Goal: Task Accomplishment & Management: Use online tool/utility

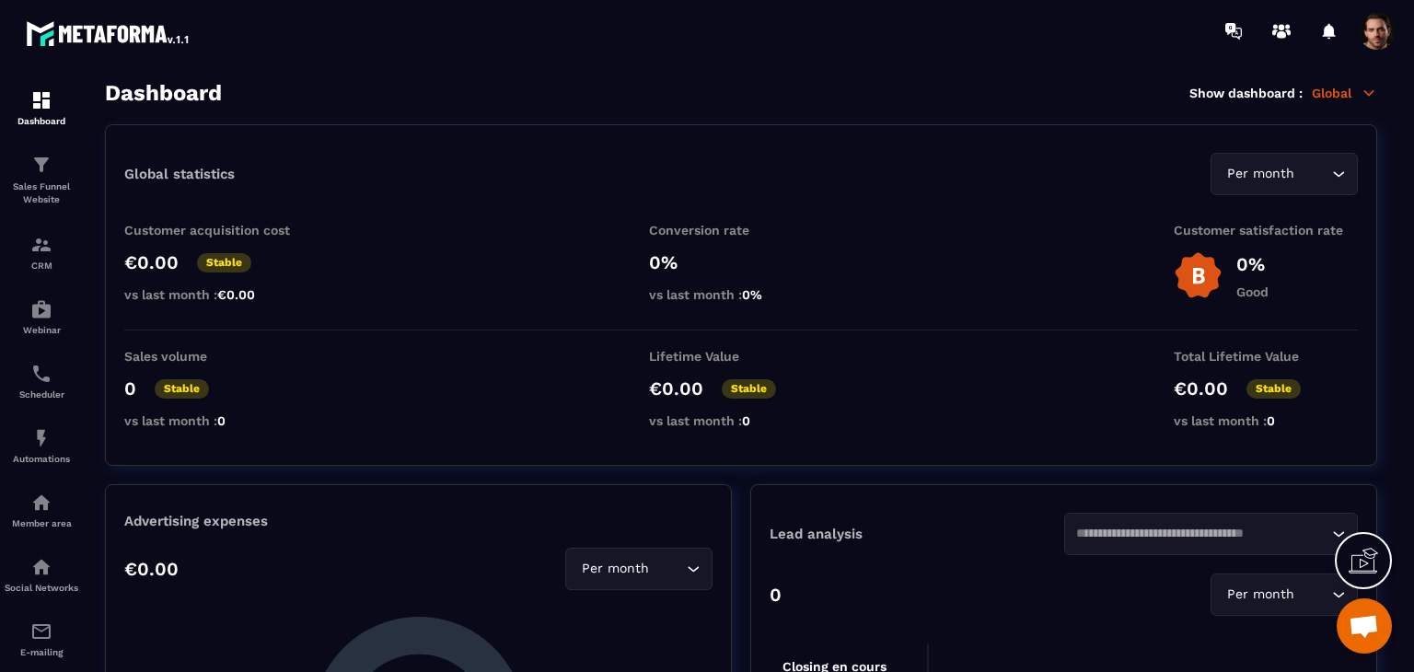
click at [1340, 89] on p "Global" at bounding box center [1344, 93] width 65 height 17
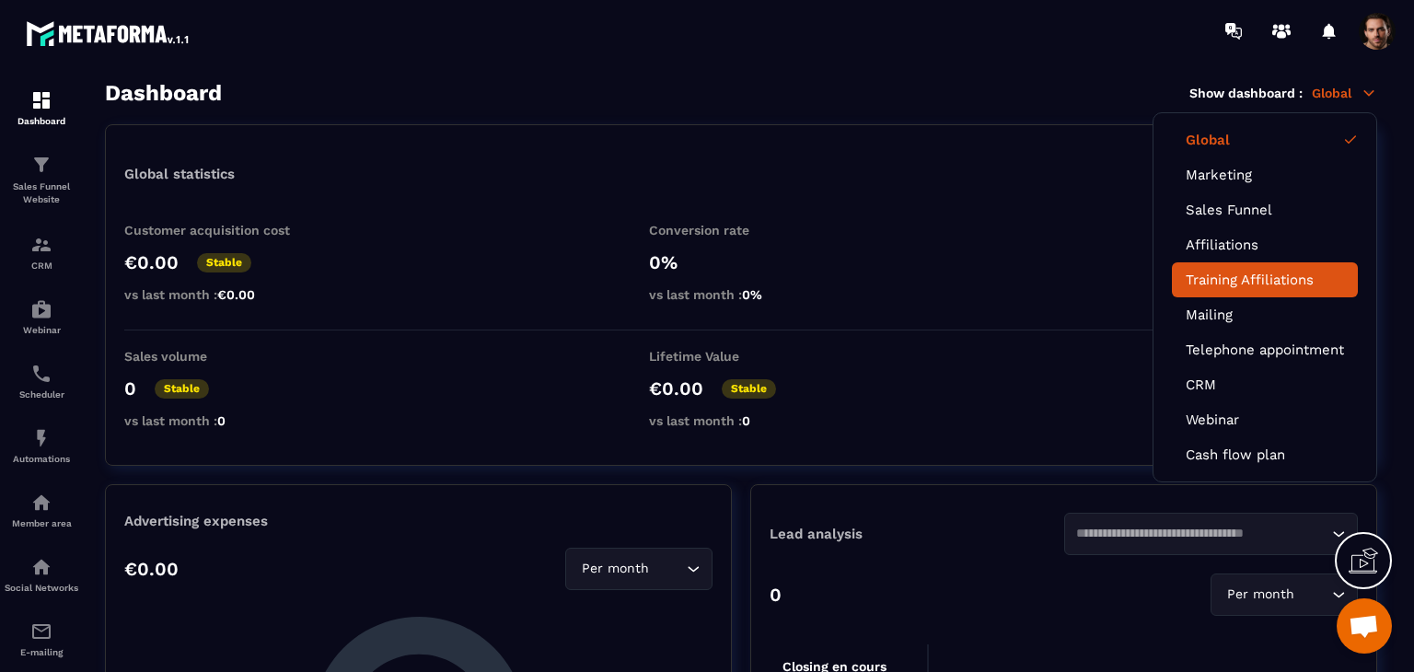
click at [1298, 287] on li "Training Affiliations" at bounding box center [1265, 279] width 186 height 35
click at [1299, 287] on li "Training Affiliations" at bounding box center [1265, 279] width 186 height 35
click at [1299, 287] on div "0% Good" at bounding box center [1266, 275] width 184 height 49
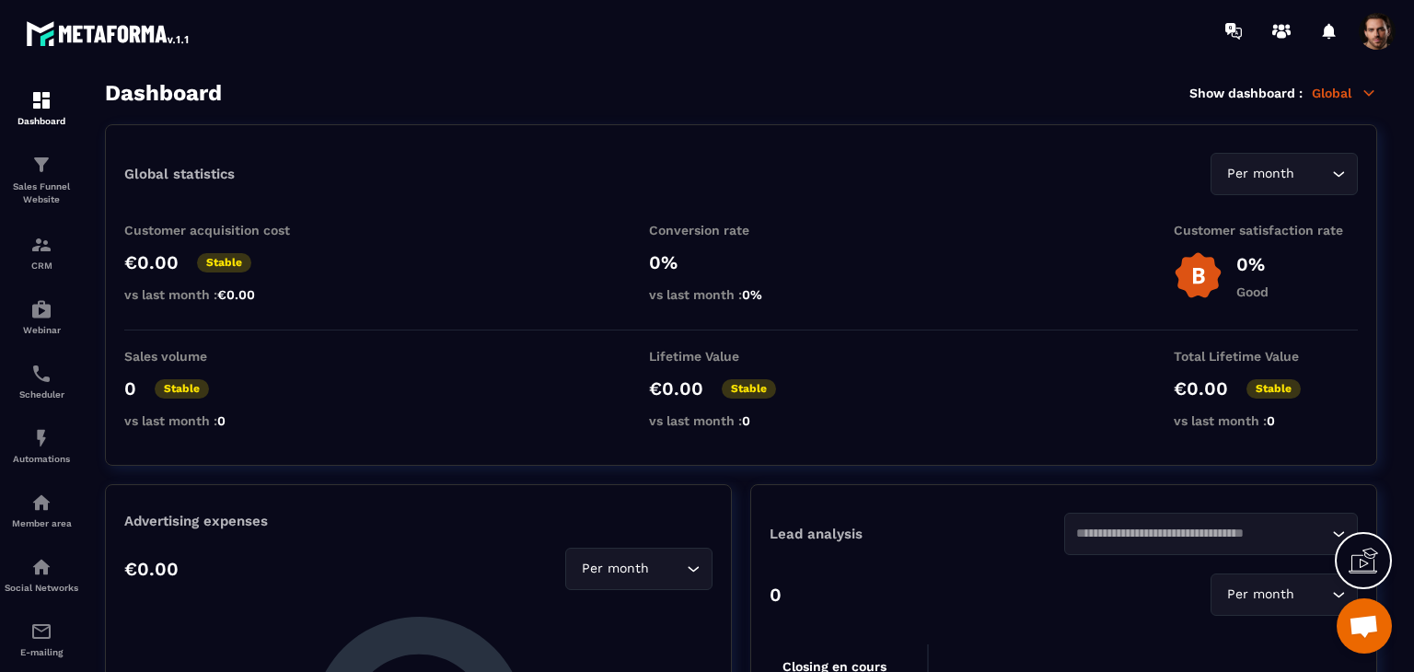
click at [1305, 189] on div "Per month Loading..." at bounding box center [1284, 174] width 147 height 42
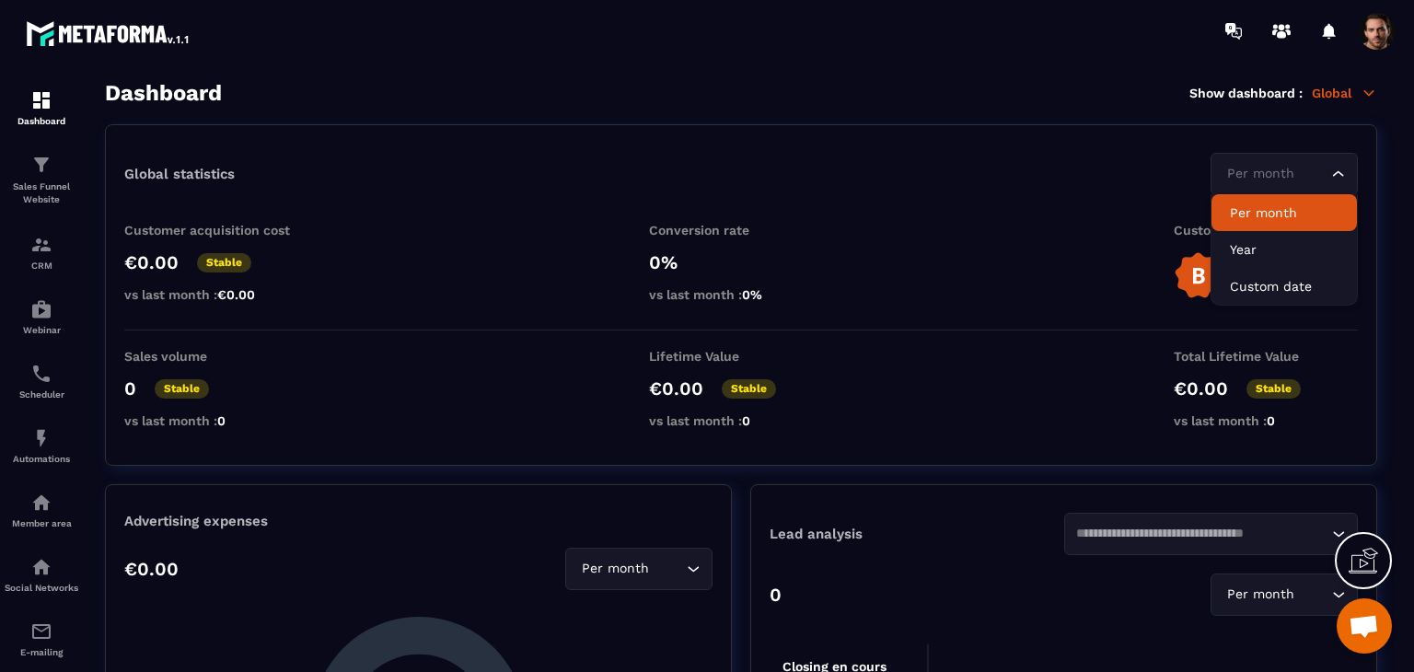
click at [1347, 86] on p "Global" at bounding box center [1344, 93] width 65 height 17
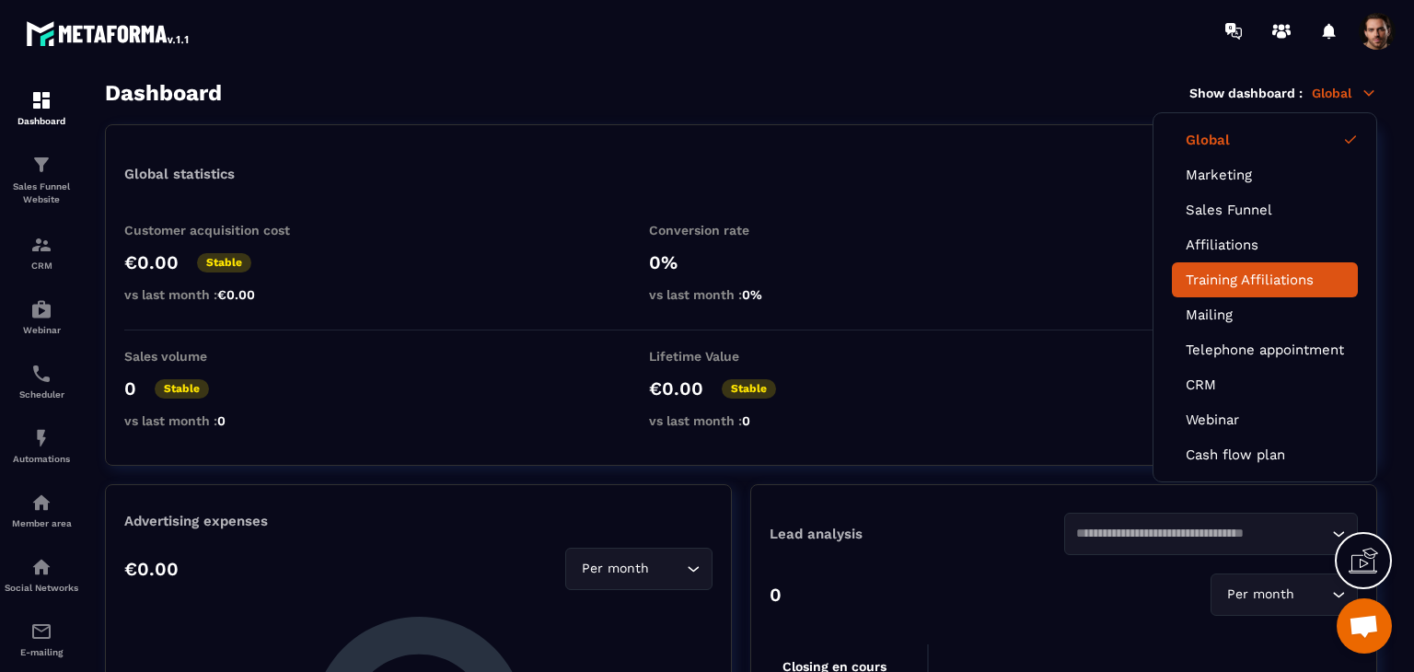
click at [1315, 273] on link "Training Affiliations" at bounding box center [1265, 280] width 158 height 17
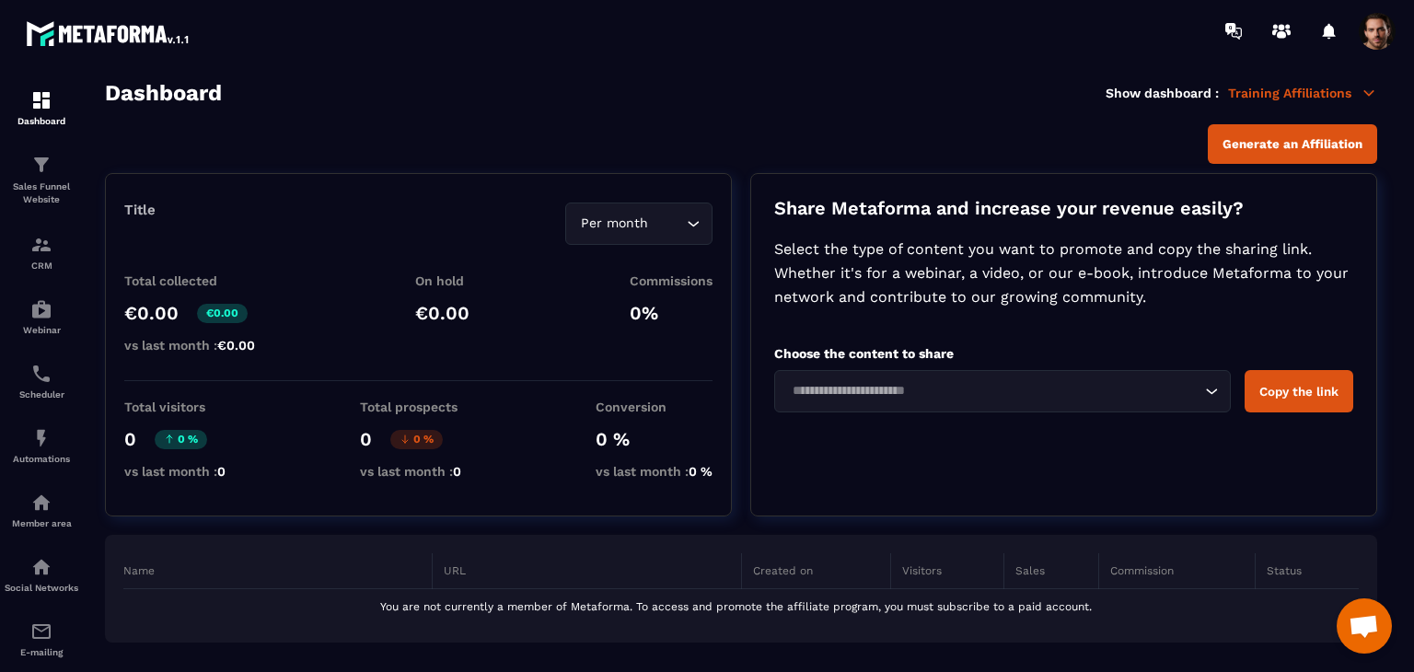
click at [673, 232] on input "Search for option" at bounding box center [667, 224] width 29 height 20
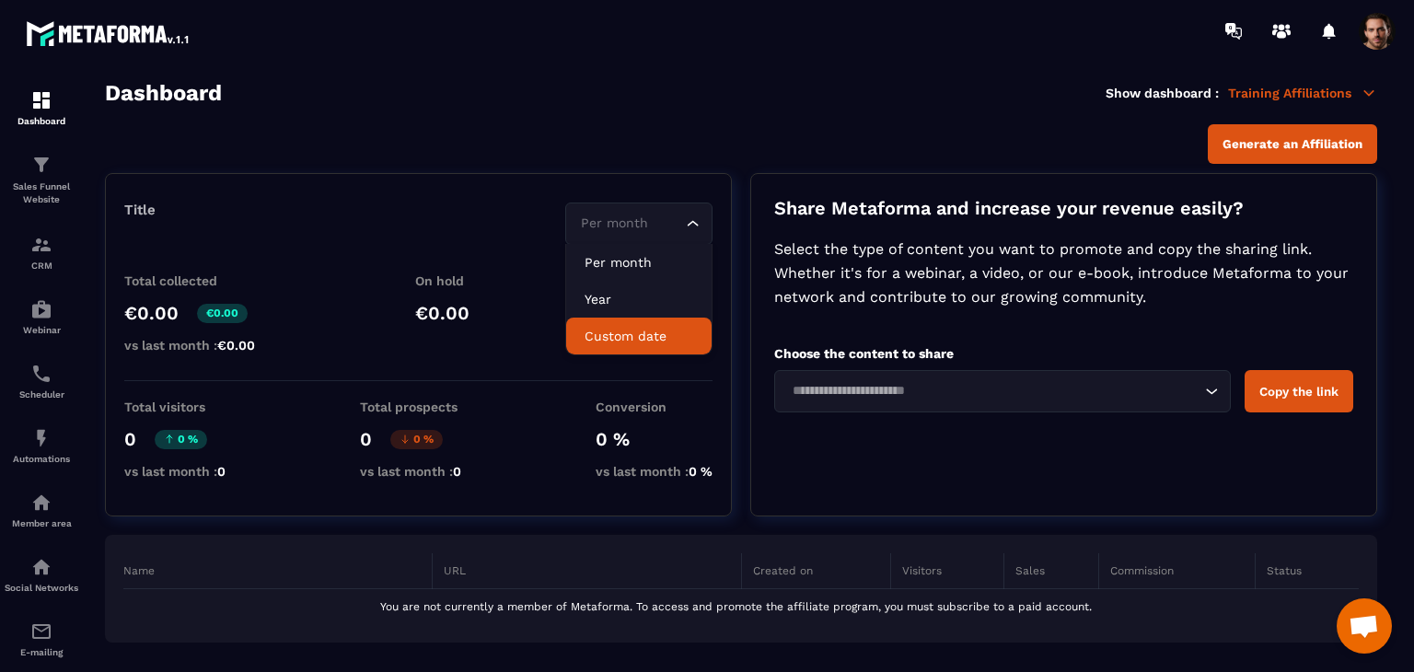
click at [640, 338] on p "Custom date" at bounding box center [639, 336] width 109 height 18
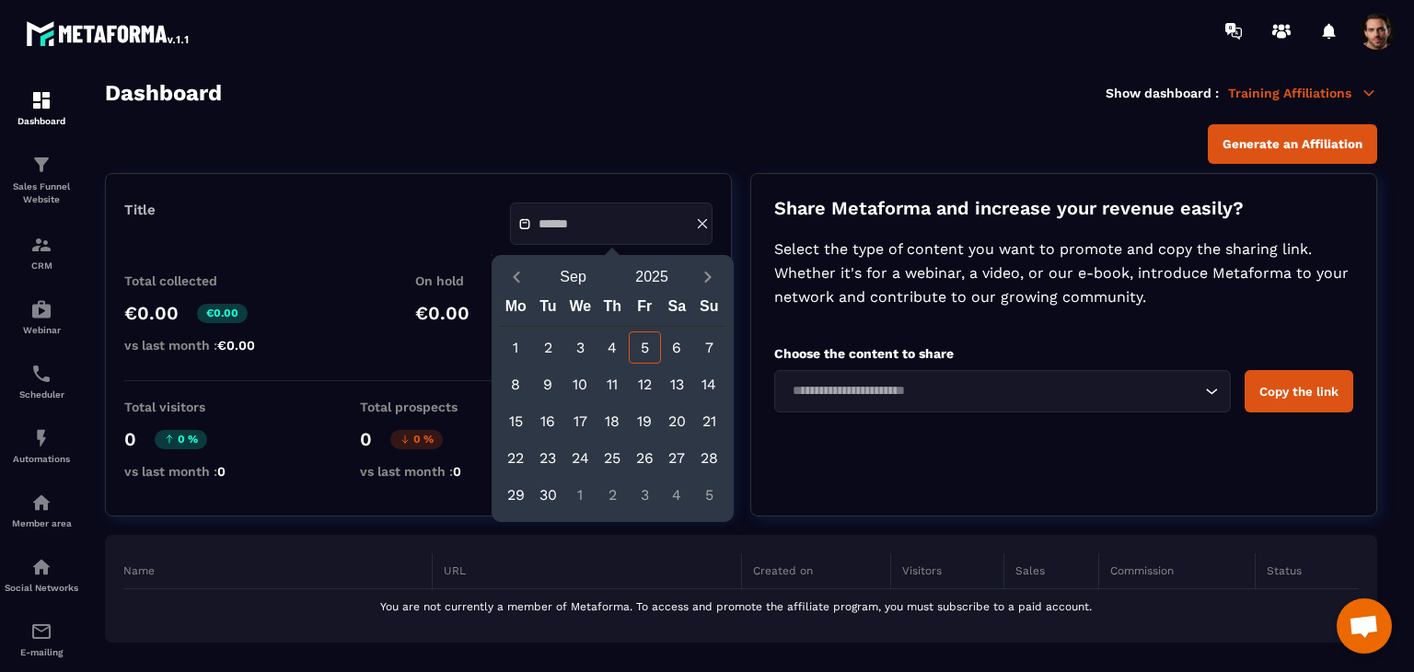
click at [515, 340] on div "1" at bounding box center [516, 347] width 32 height 32
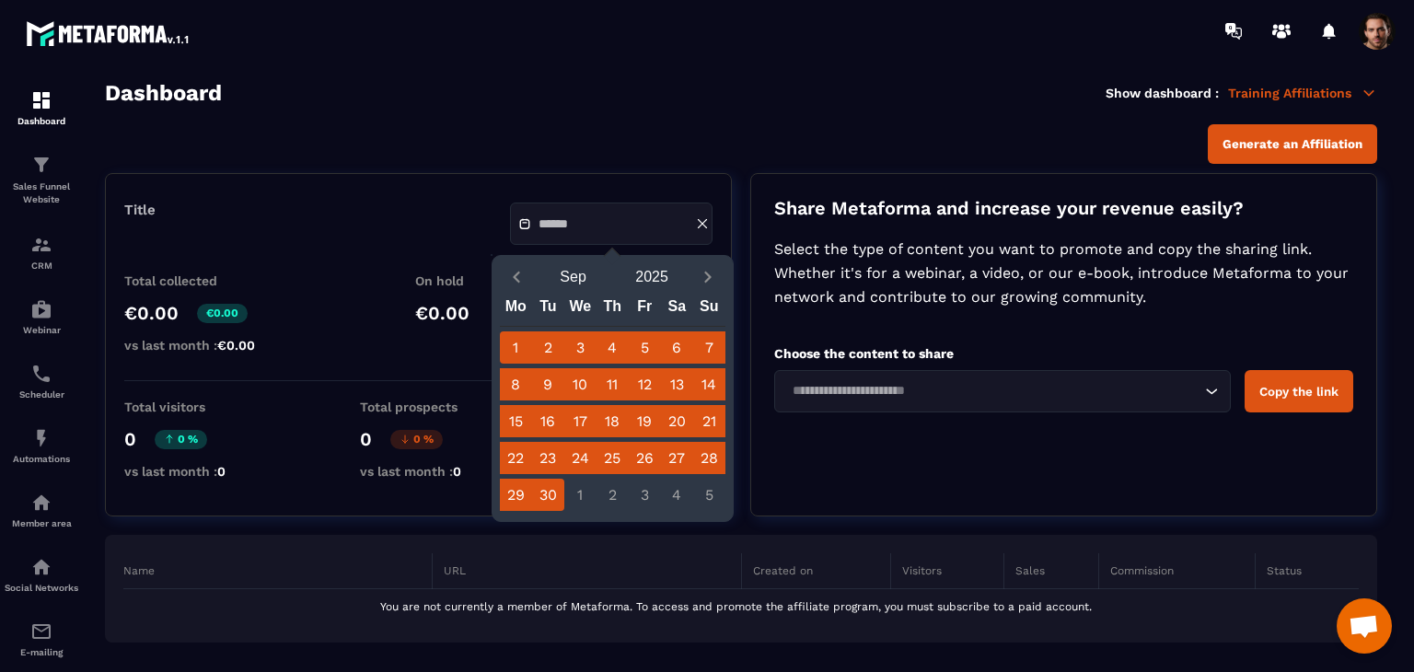
click at [549, 494] on div "30" at bounding box center [548, 495] width 32 height 32
type input "**********"
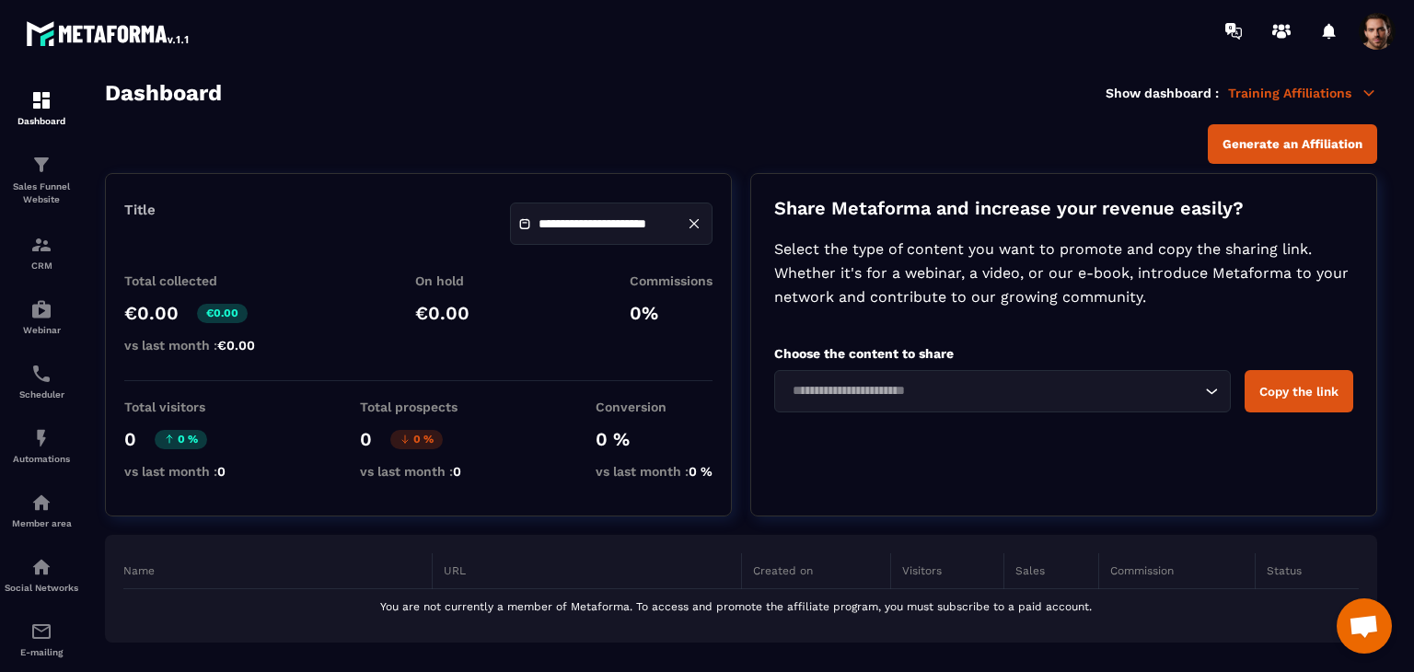
click at [694, 226] on icon at bounding box center [694, 223] width 17 height 17
click at [625, 242] on div "Per month Loading..." at bounding box center [638, 224] width 147 height 42
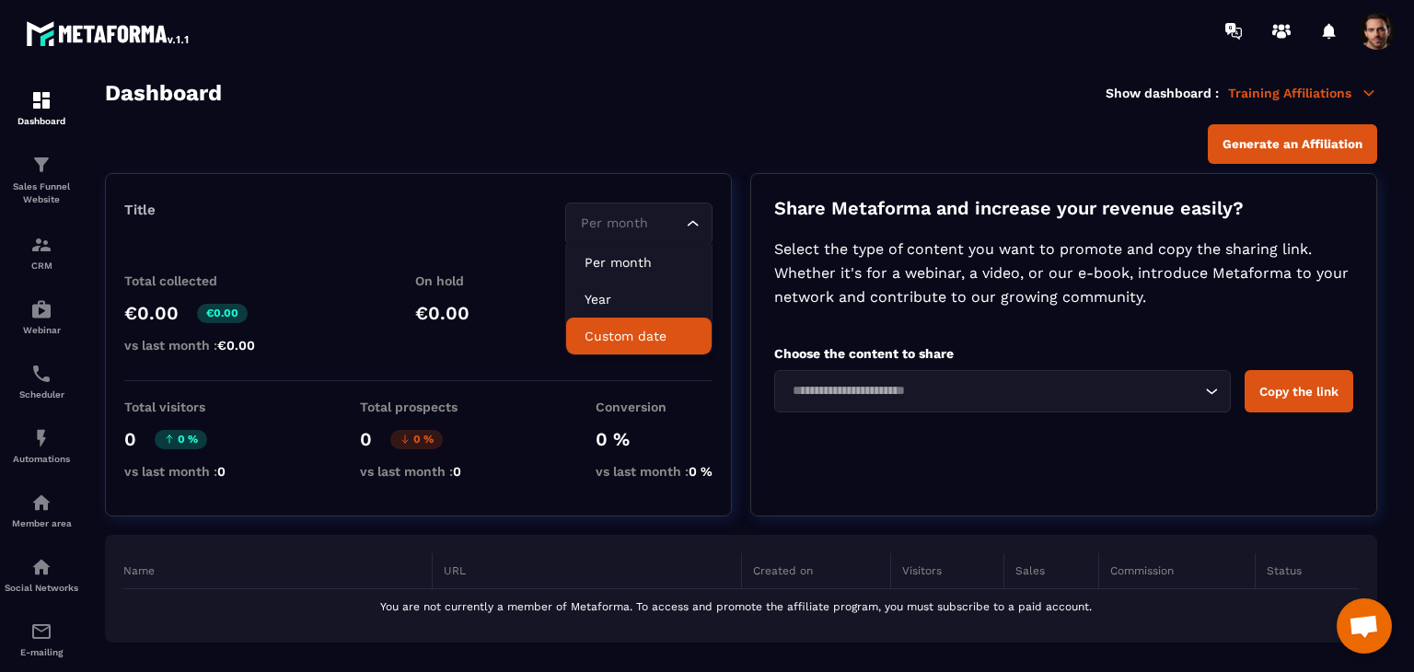
click at [629, 344] on p "Custom date" at bounding box center [639, 336] width 109 height 18
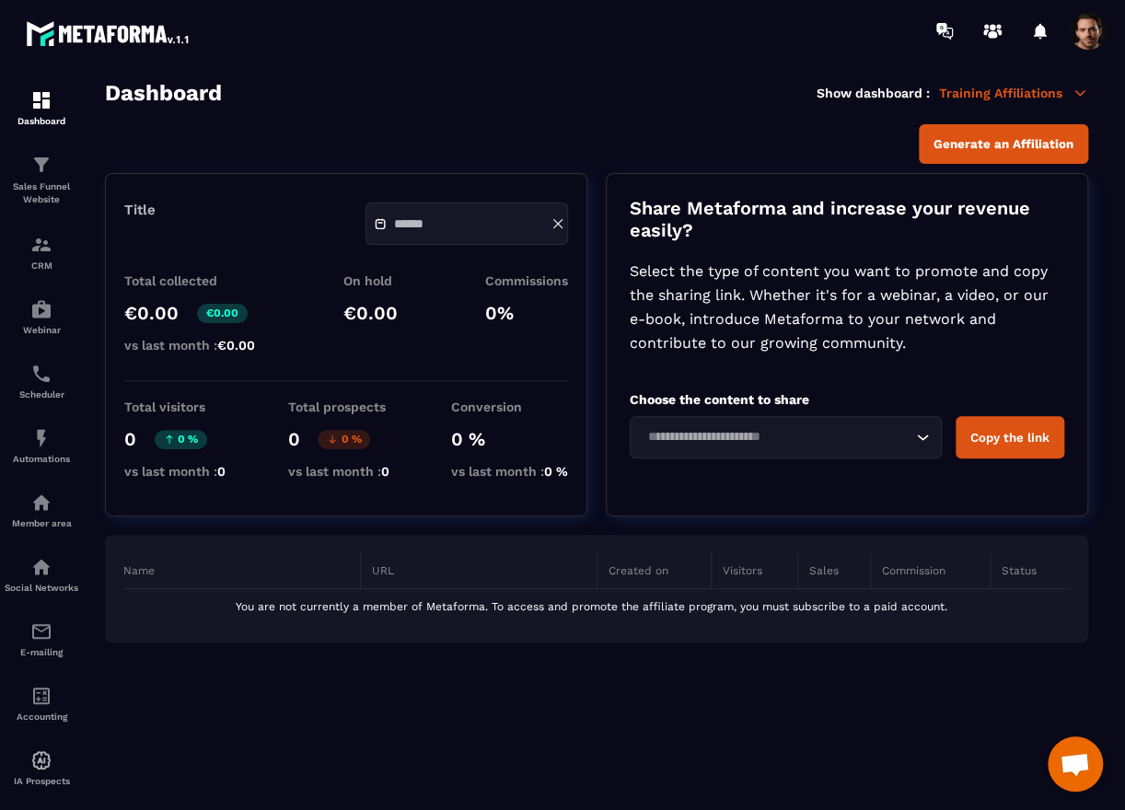
click at [462, 221] on input "text" at bounding box center [458, 224] width 129 height 14
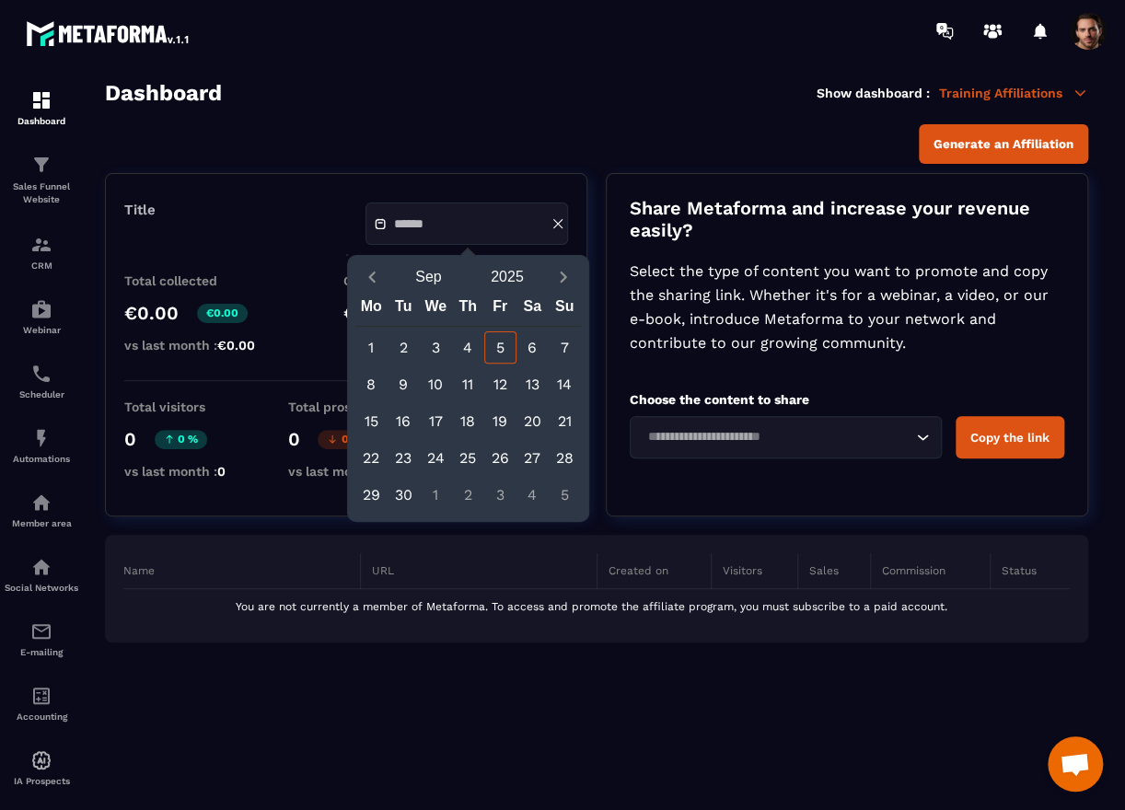
click at [438, 273] on button "Sep" at bounding box center [428, 278] width 79 height 32
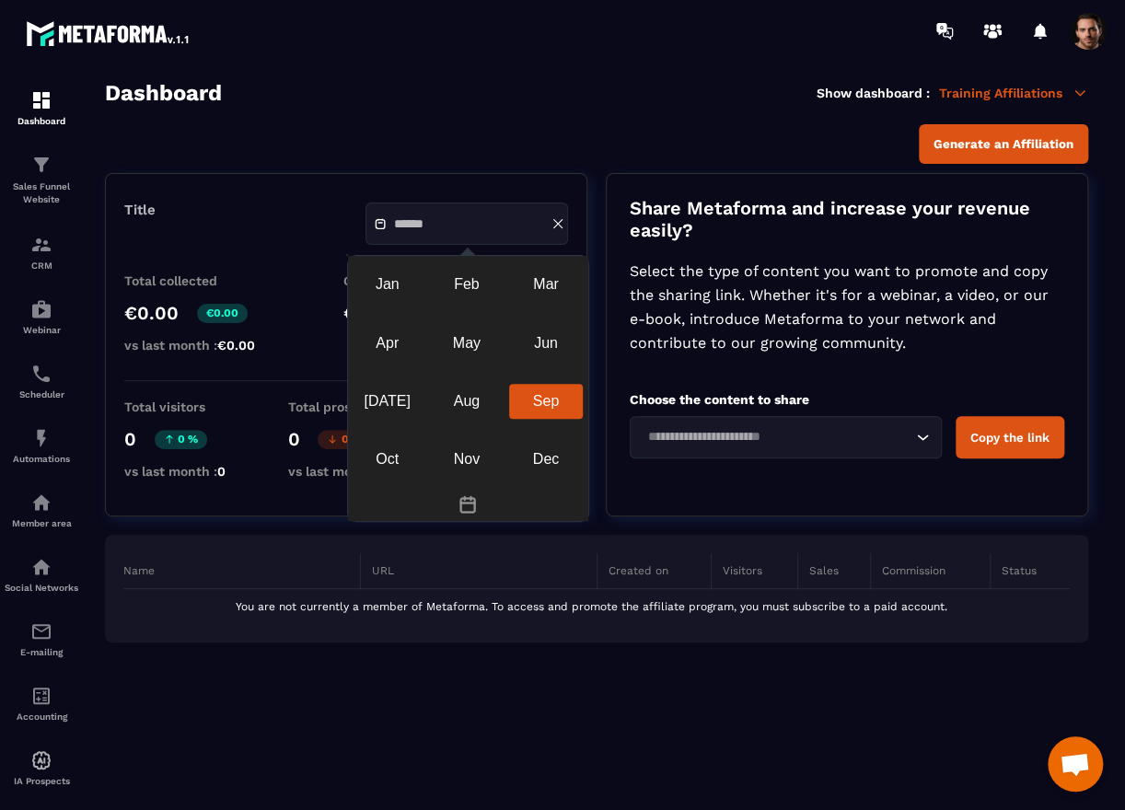
click at [389, 295] on div "Jan" at bounding box center [388, 284] width 74 height 35
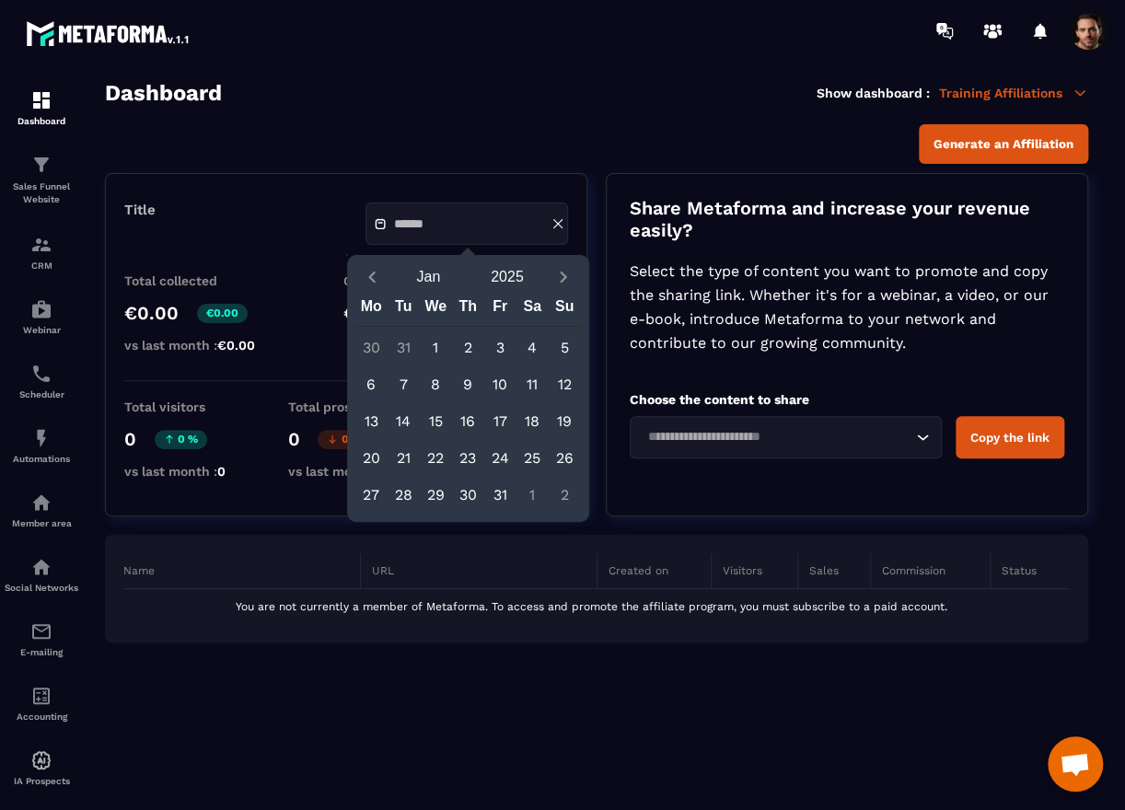
click at [432, 339] on div "1" at bounding box center [436, 347] width 32 height 32
click at [434, 273] on button "Jan" at bounding box center [428, 278] width 79 height 32
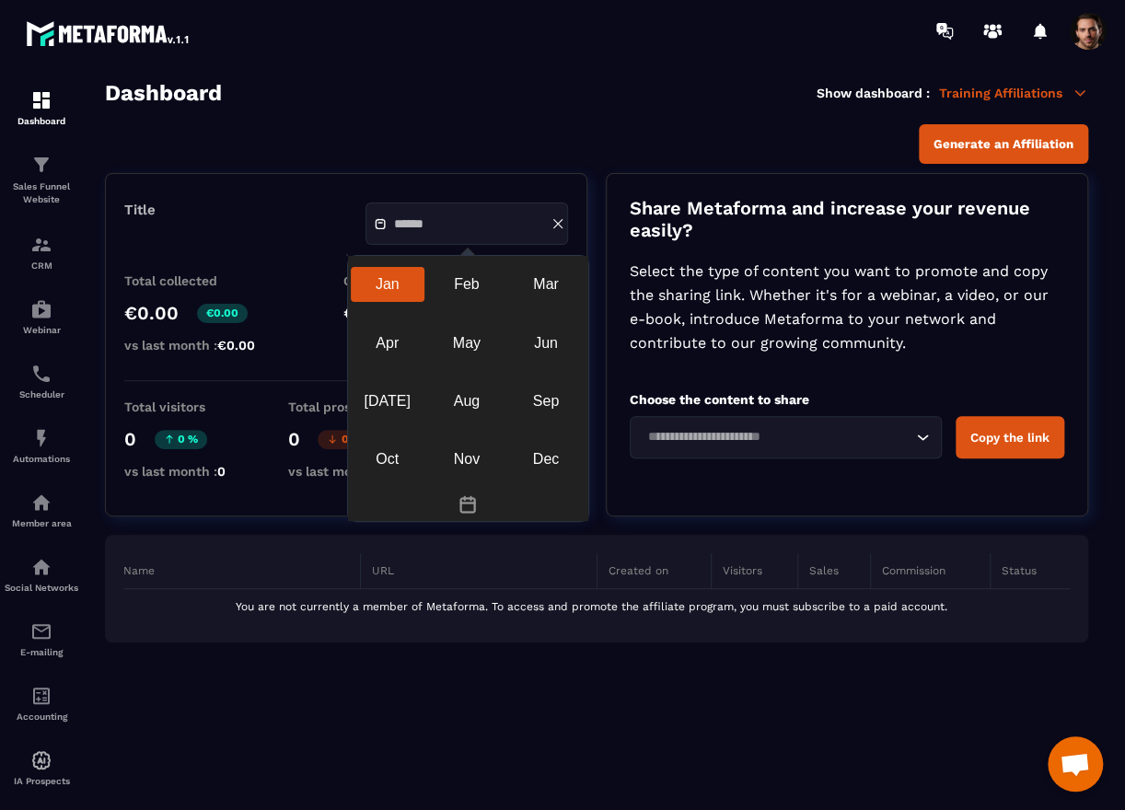
click at [552, 465] on div "Dec" at bounding box center [546, 459] width 74 height 35
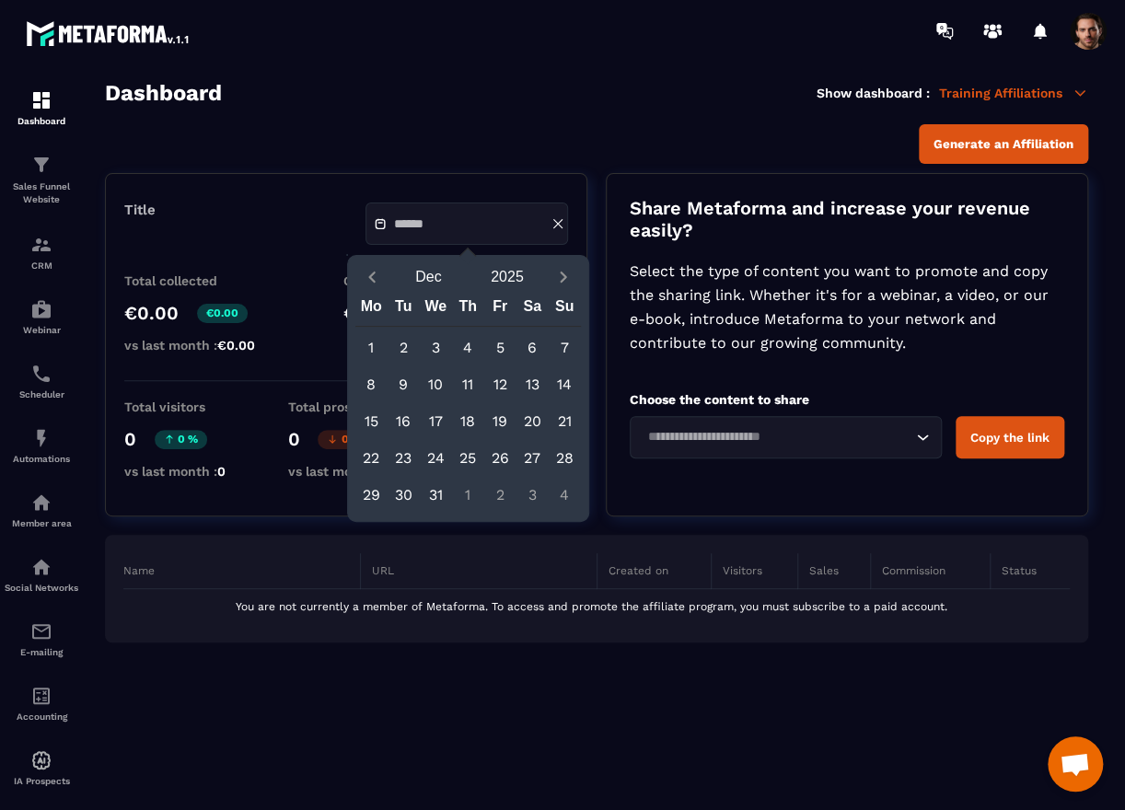
click at [427, 501] on div "31" at bounding box center [436, 495] width 32 height 32
type input "**********"
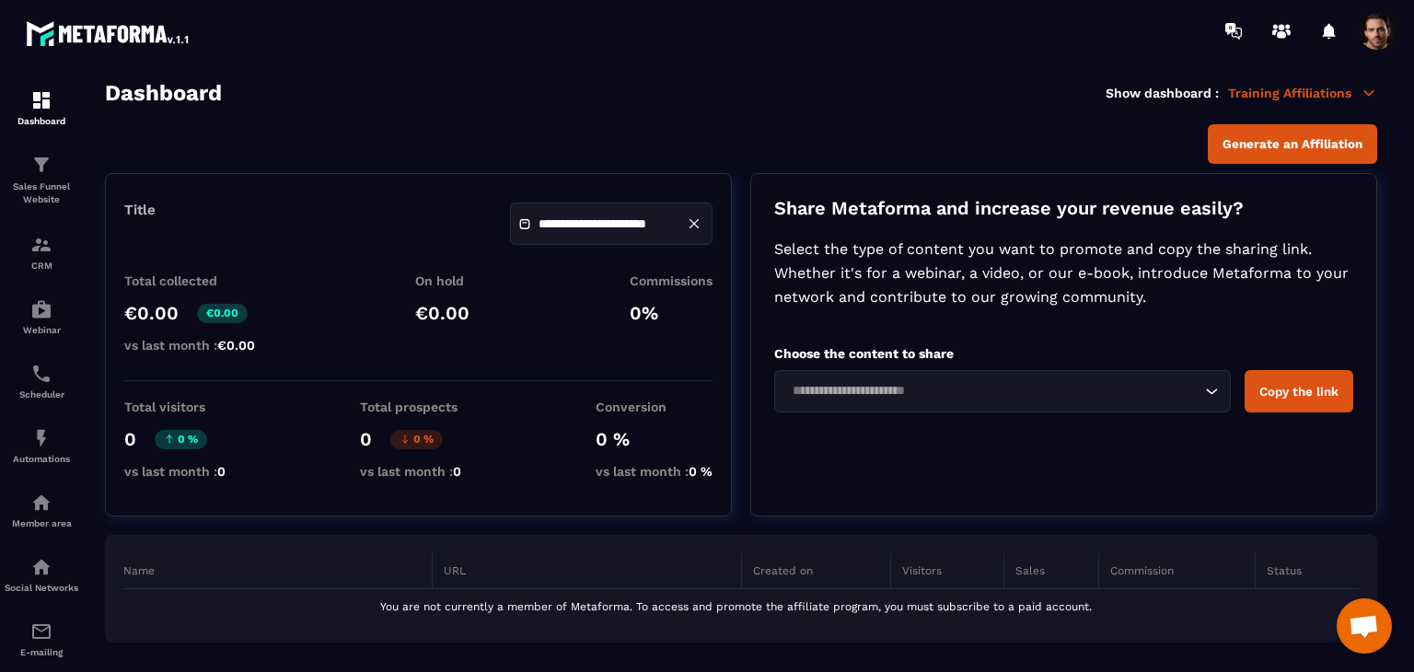
click at [1325, 156] on button "Generate an Affiliation" at bounding box center [1292, 144] width 169 height 40
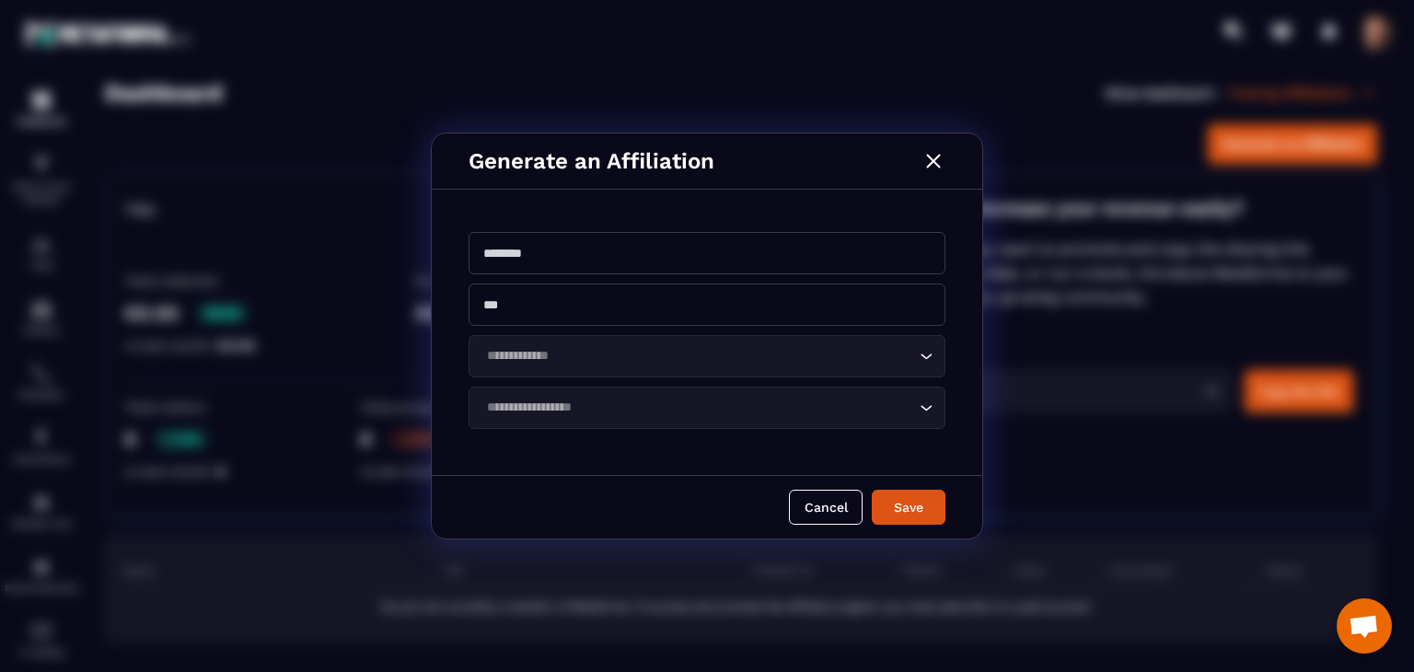
click at [843, 525] on div "Cancel Save" at bounding box center [707, 507] width 551 height 64
click at [844, 514] on button "Cancel" at bounding box center [826, 507] width 74 height 35
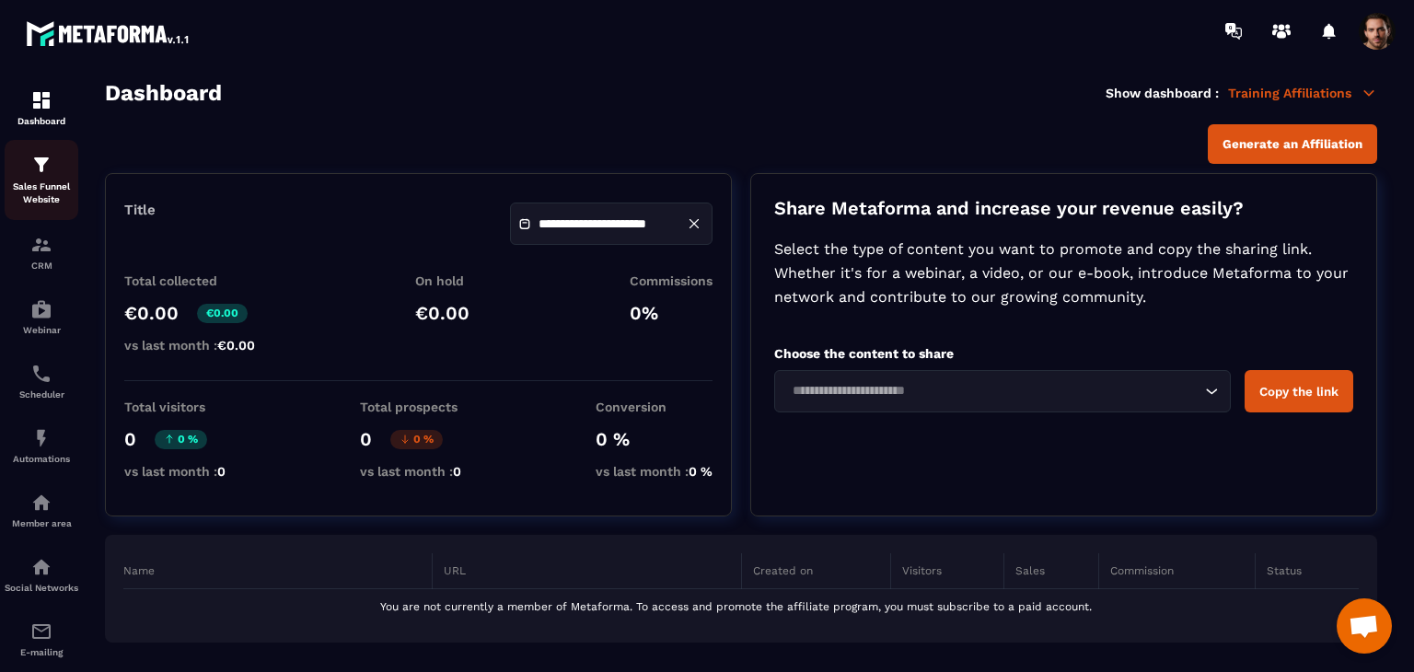
click at [17, 201] on p "Sales Funnel Website" at bounding box center [42, 193] width 74 height 26
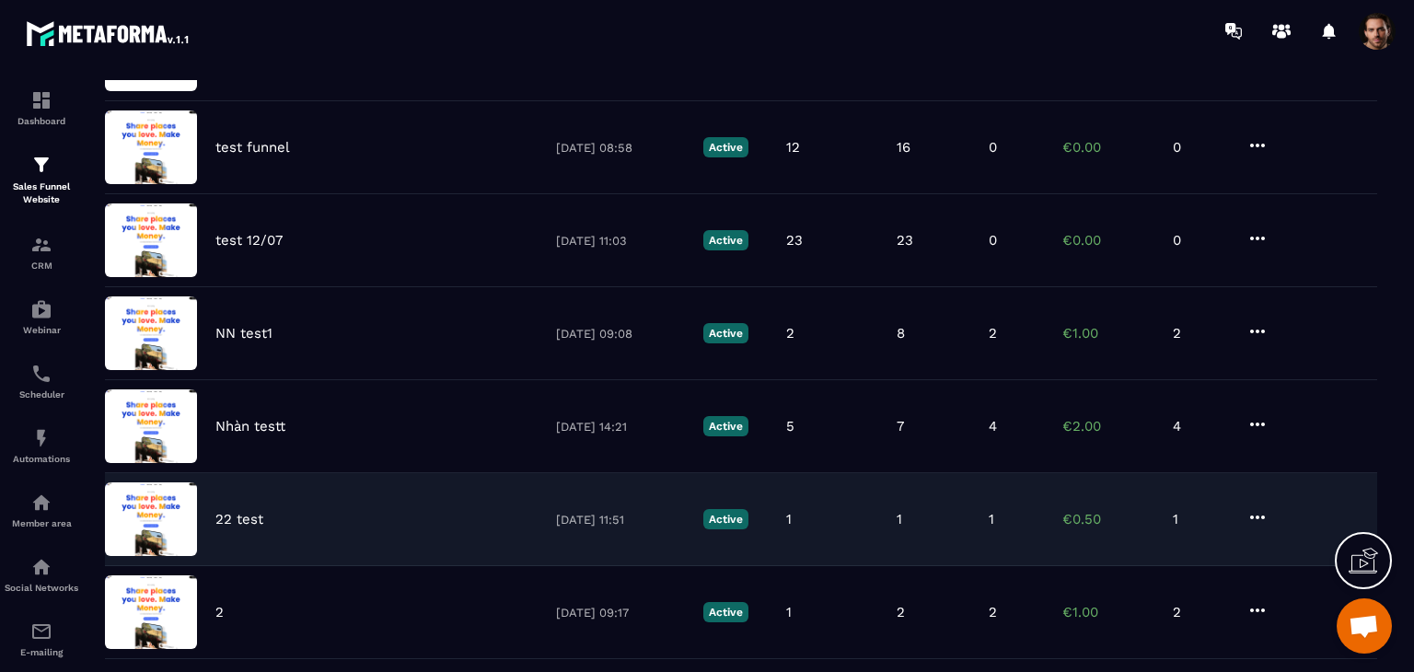
scroll to position [420, 0]
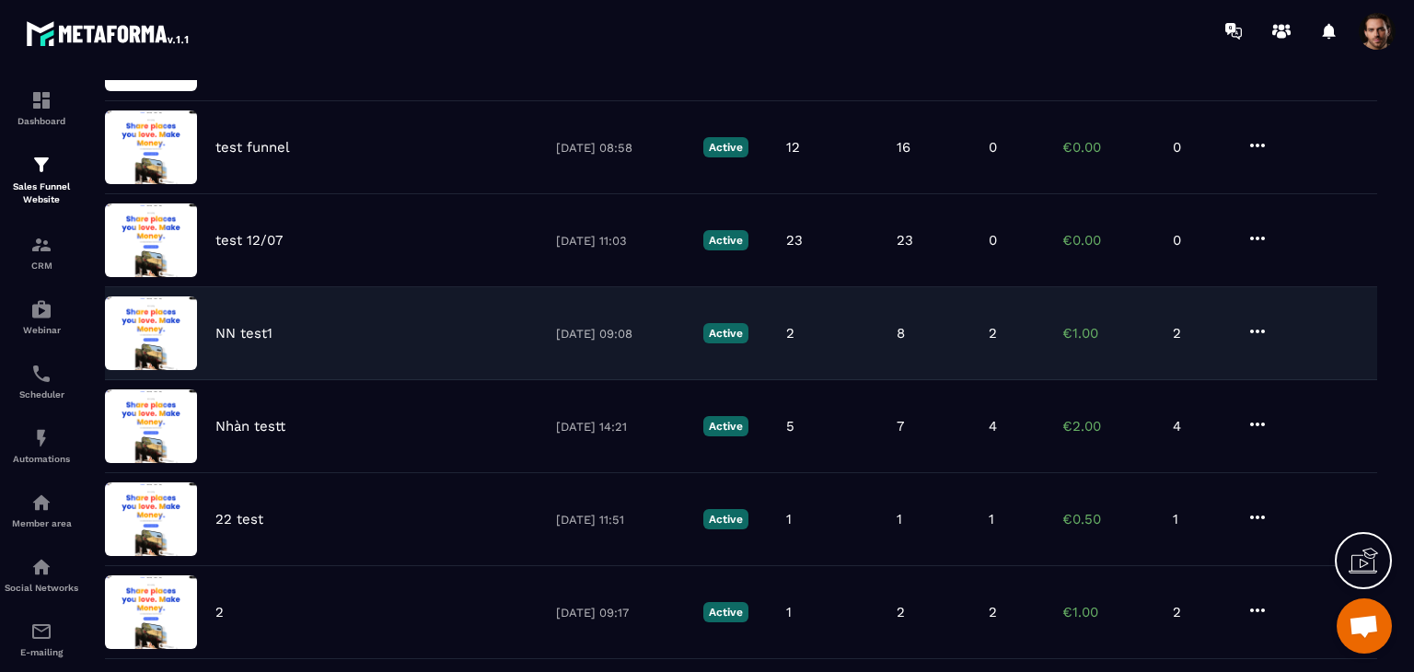
click at [965, 303] on div "NN test1 [DATE] 09:08 Active 2 8 2 €1.00 2" at bounding box center [741, 333] width 1273 height 93
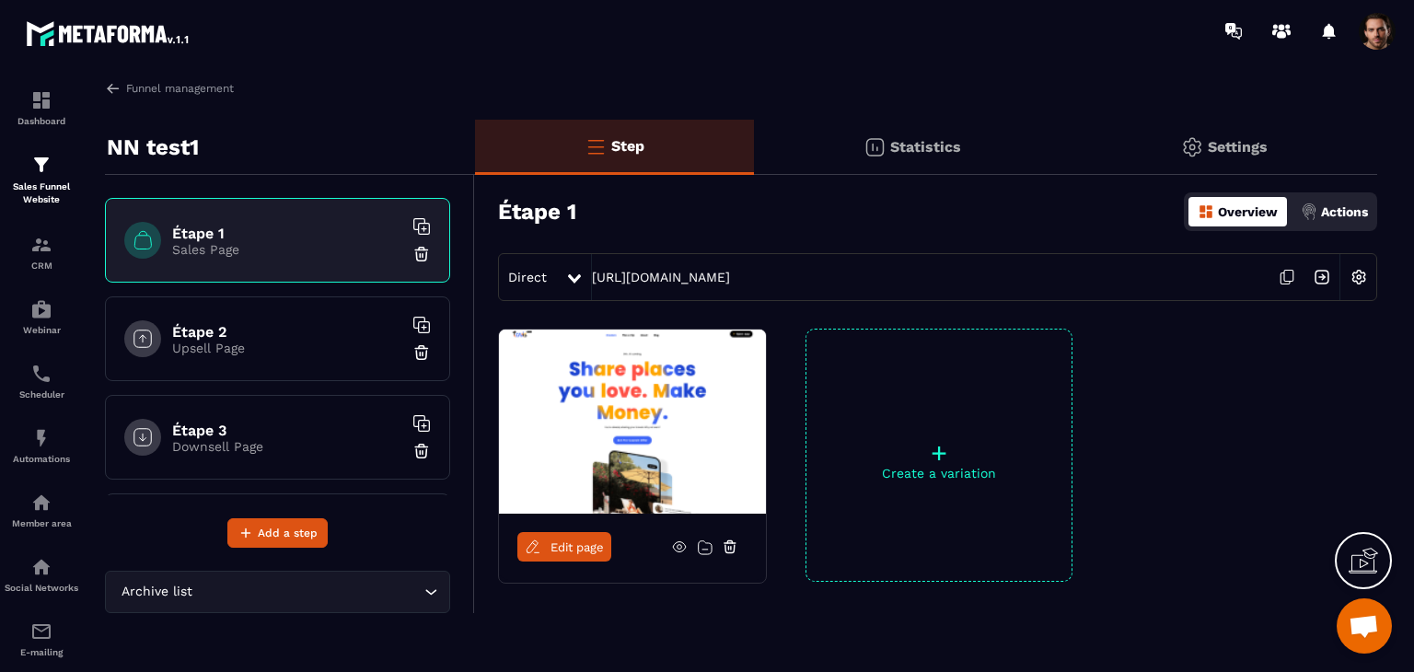
click at [262, 323] on h6 "Étape 2" at bounding box center [287, 331] width 230 height 17
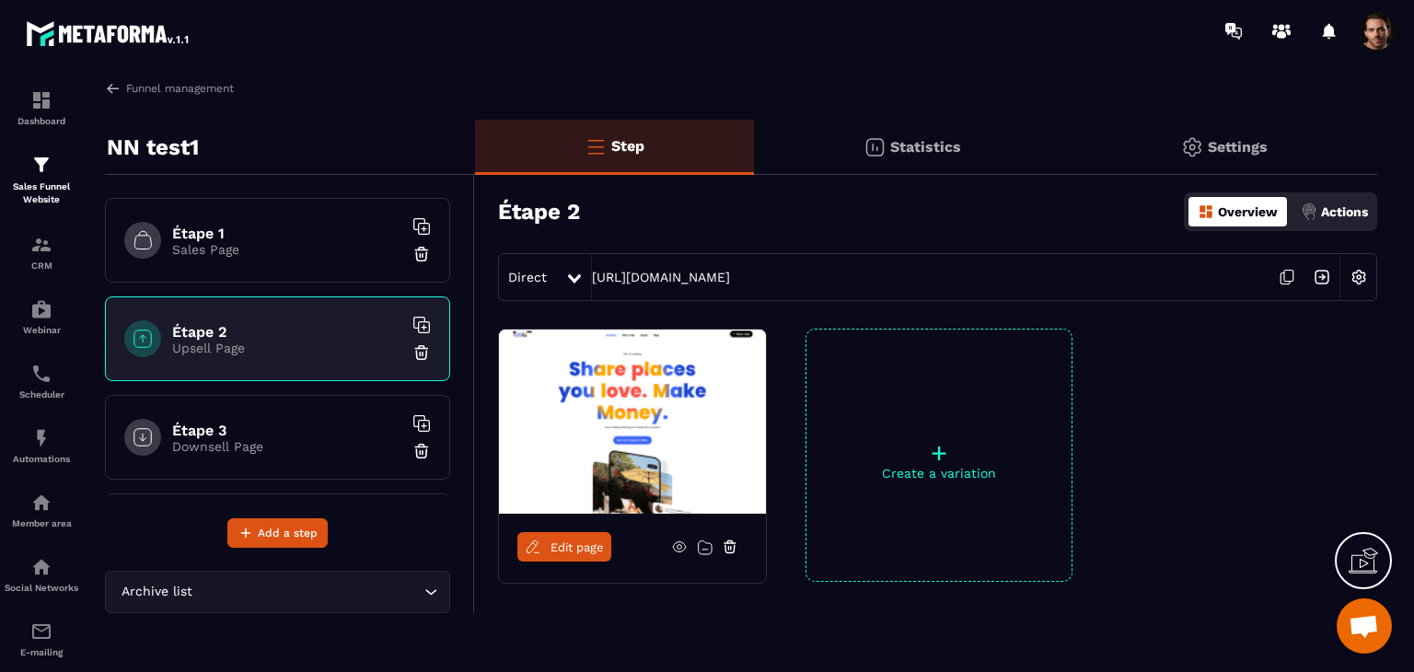
click at [258, 414] on div "Étape 3 Downsell Page" at bounding box center [277, 437] width 345 height 85
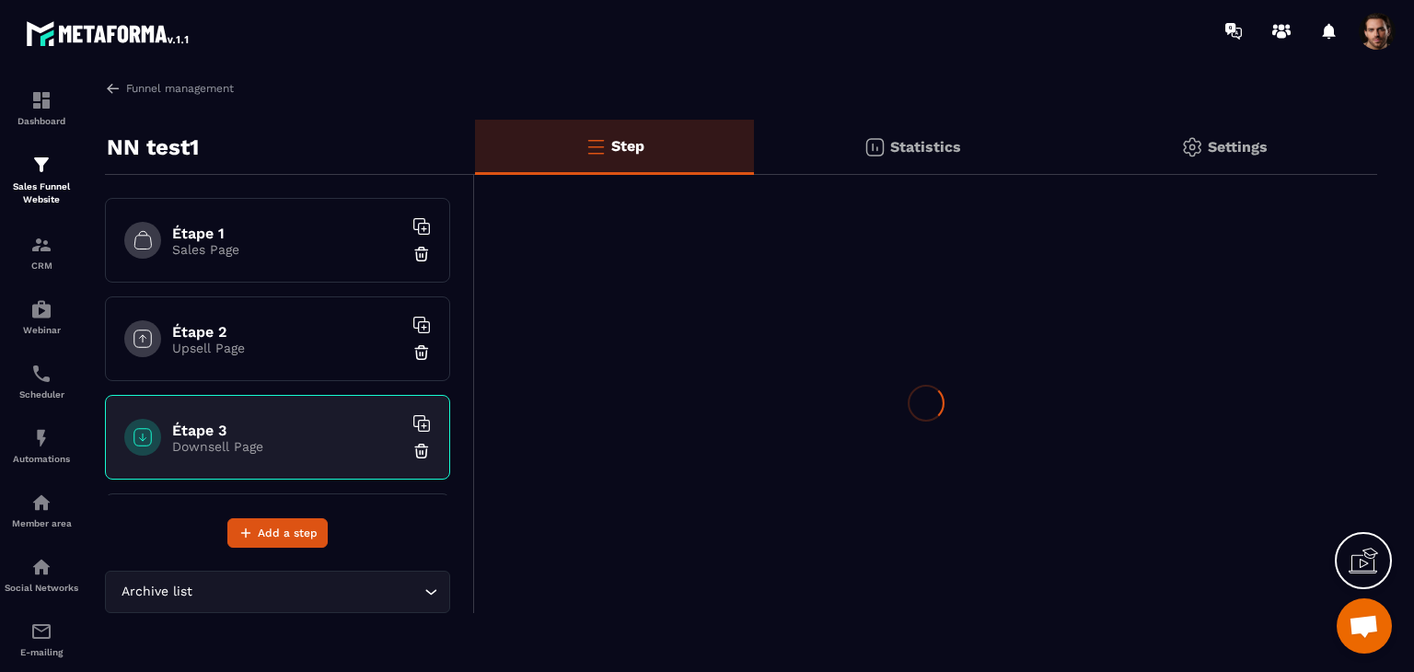
scroll to position [96, 0]
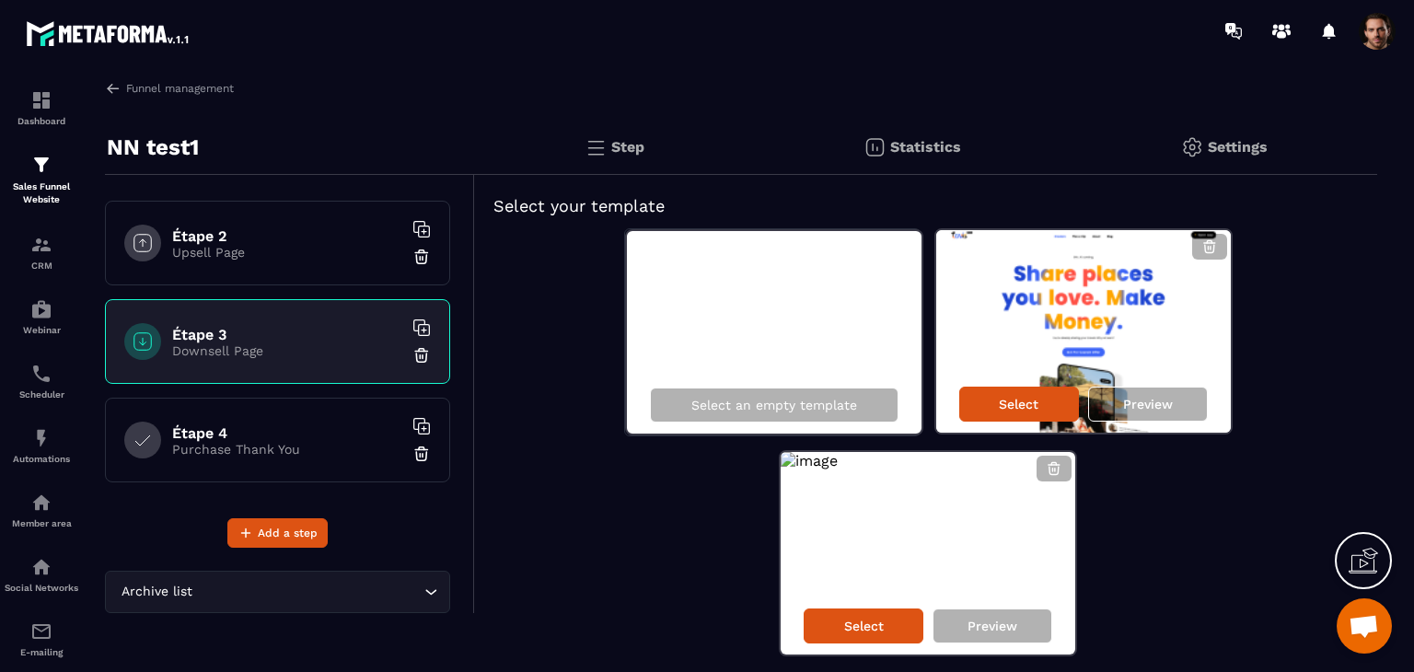
click at [276, 452] on p "Purchase Thank You" at bounding box center [287, 449] width 230 height 15
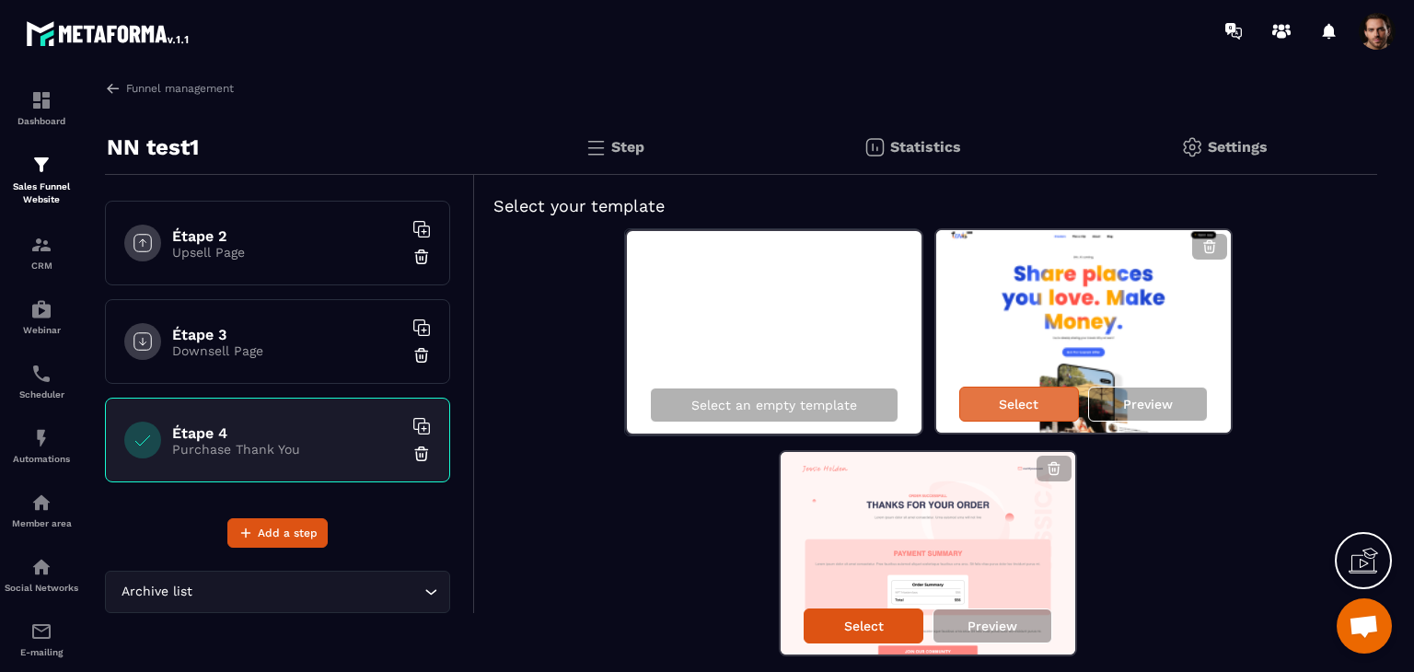
click at [1039, 412] on div "Select" at bounding box center [1019, 404] width 120 height 35
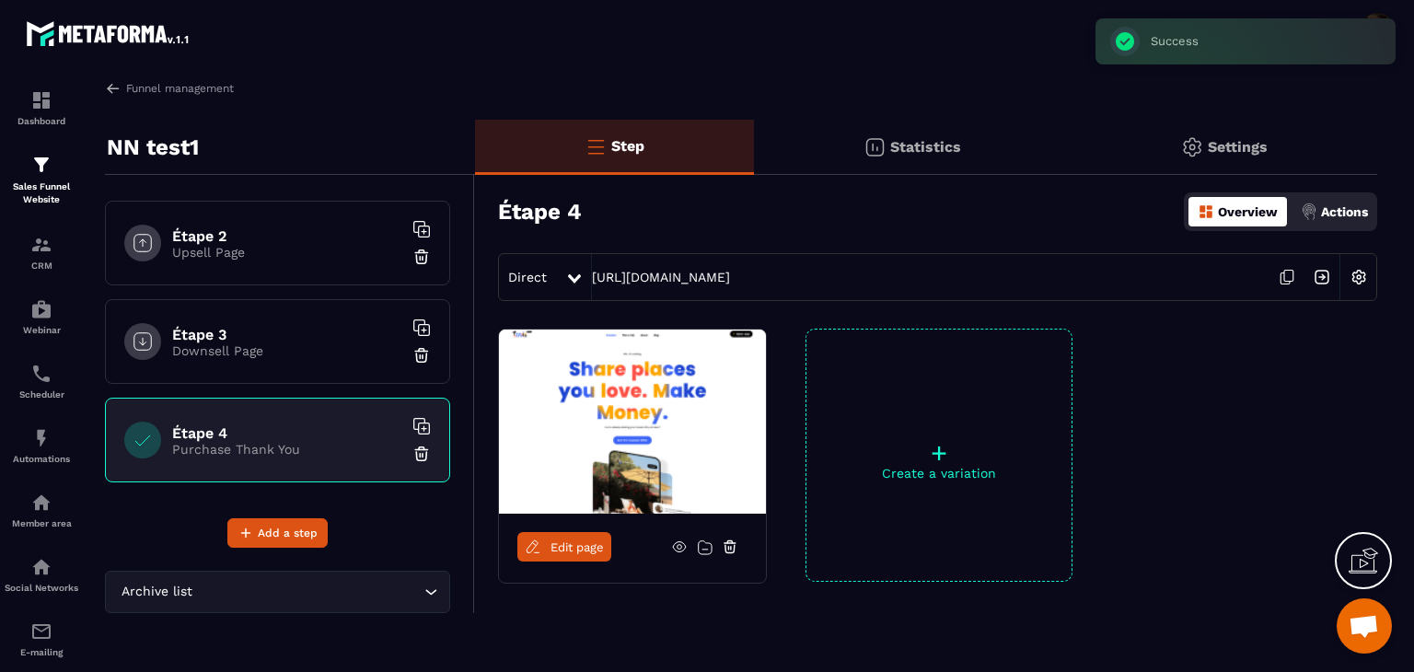
click at [576, 553] on link "Edit page" at bounding box center [564, 546] width 94 height 29
